Goal: Find specific page/section: Find specific page/section

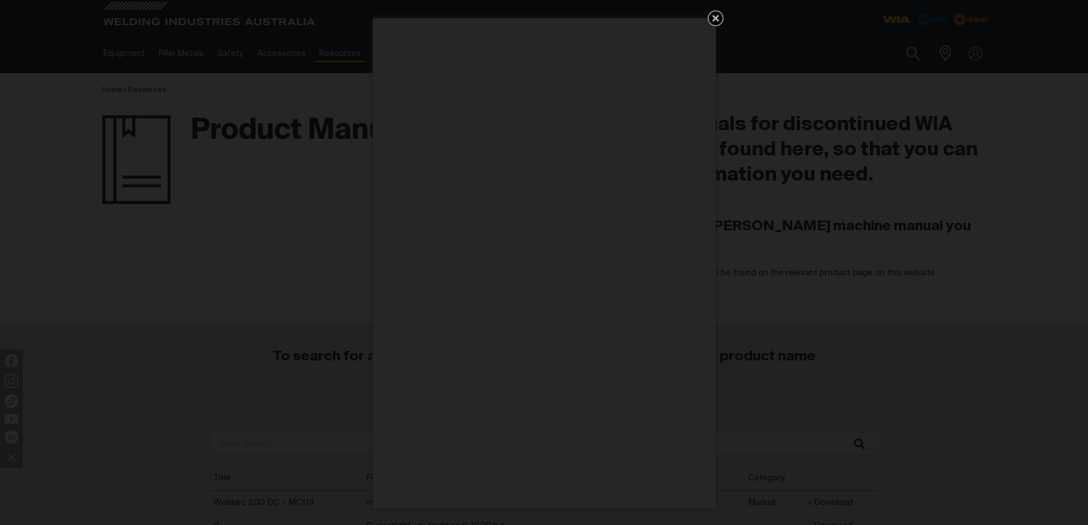
click at [723, 20] on link "Get 5 WIA Welding Guides Free!" at bounding box center [716, 18] width 16 height 16
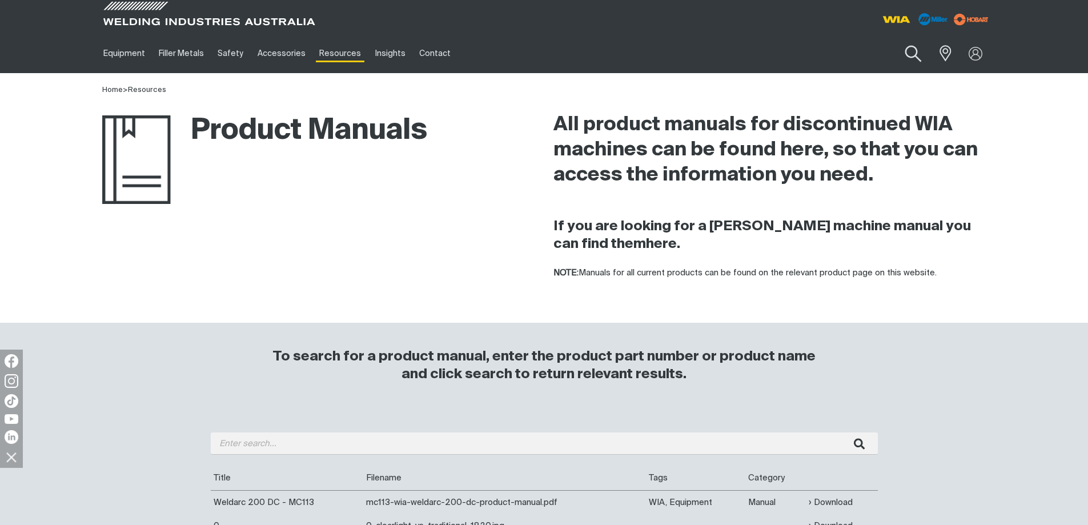
click at [908, 49] on button "Search products" at bounding box center [913, 54] width 46 height 33
click at [770, 50] on input "Search" at bounding box center [844, 54] width 176 height 26
type input "cp143"
click at [824, 89] on span "Multi-Process Welders" at bounding box center [832, 86] width 80 height 7
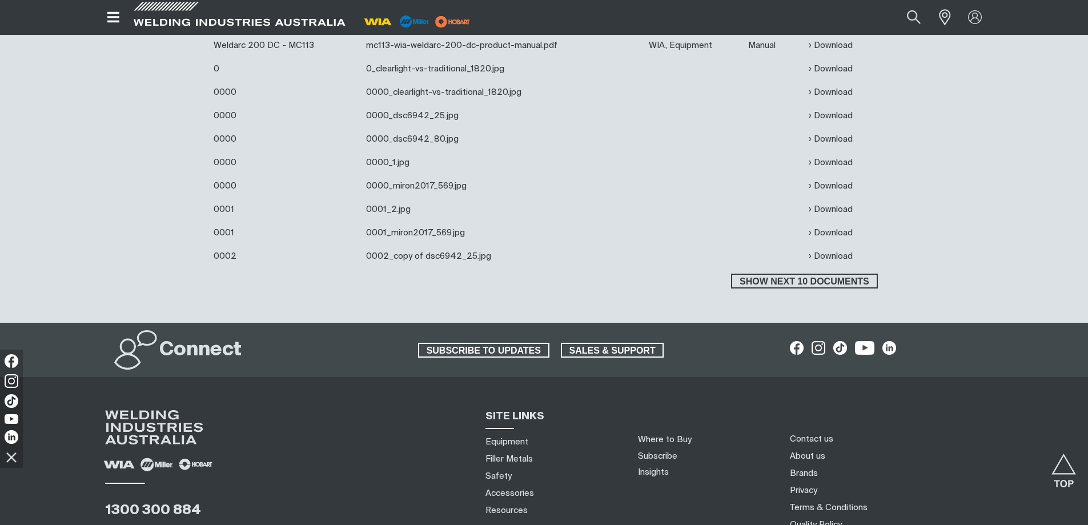
scroll to position [400, 0]
